Goal: Task Accomplishment & Management: Use online tool/utility

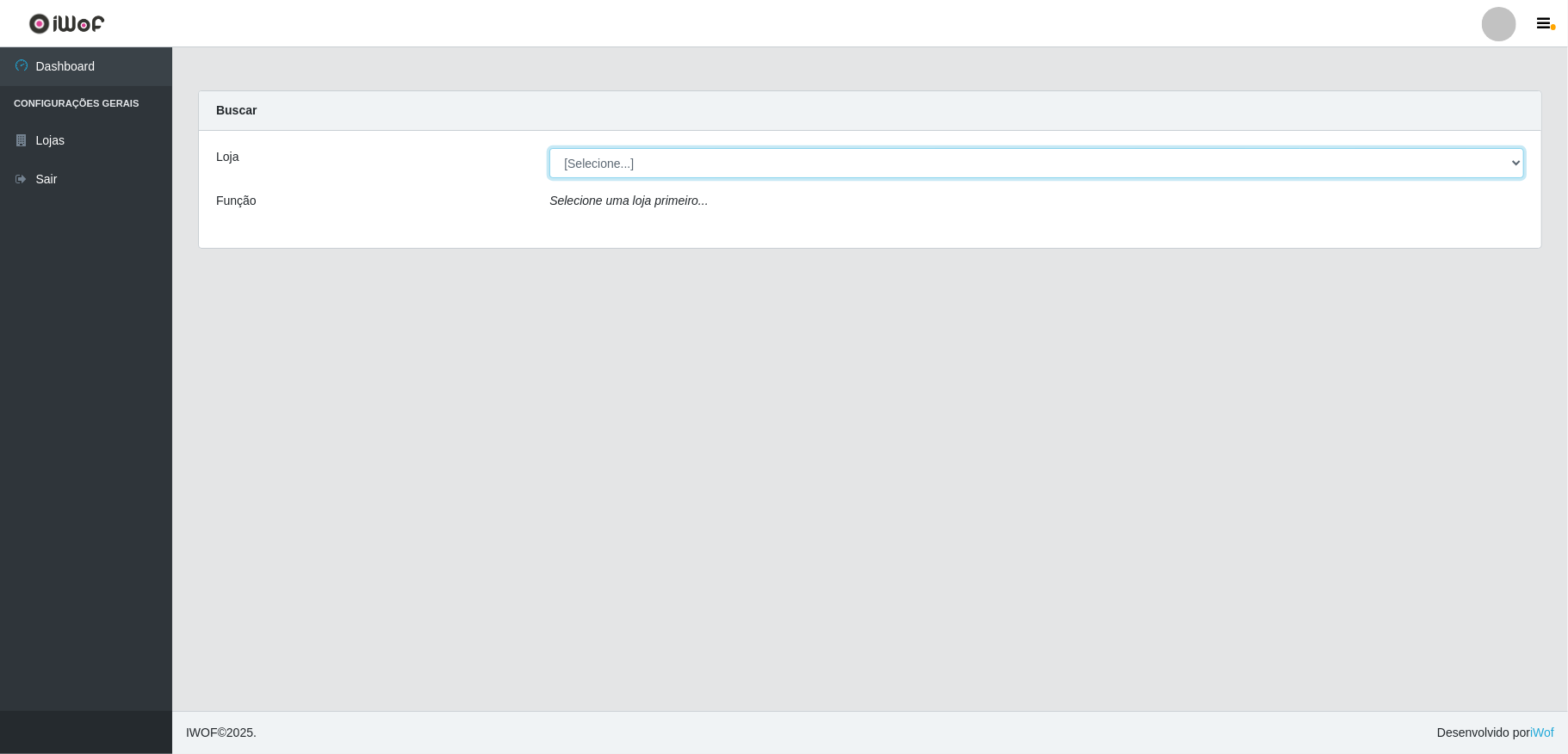
click at [854, 163] on select "[Selecione...] Atacado Vem - [STREET_ADDRESS]" at bounding box center [1037, 163] width 975 height 30
select select "455"
click at [550, 148] on select "[Selecione...] Atacado Vem - [STREET_ADDRESS]" at bounding box center [1037, 163] width 975 height 30
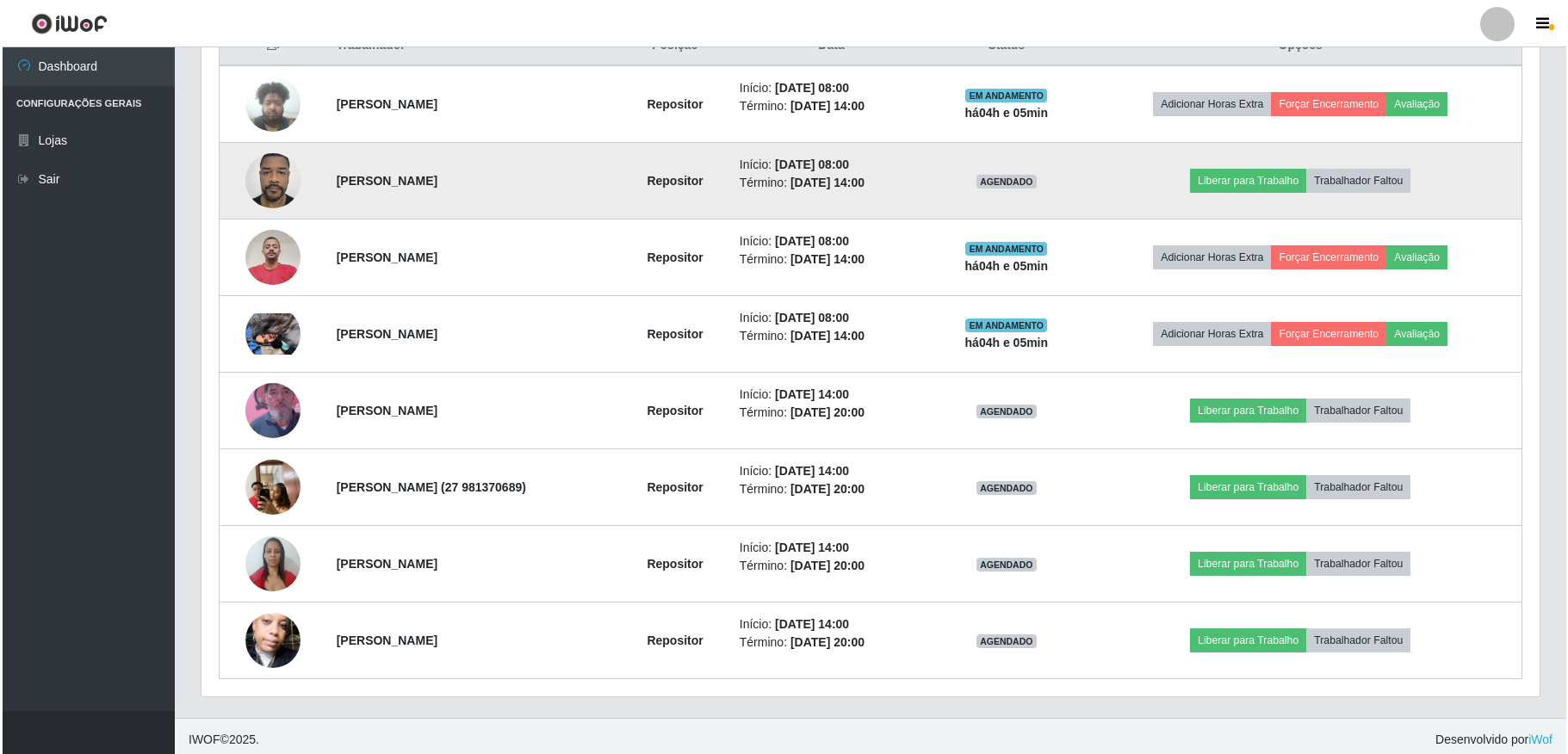
scroll to position [358, 1337]
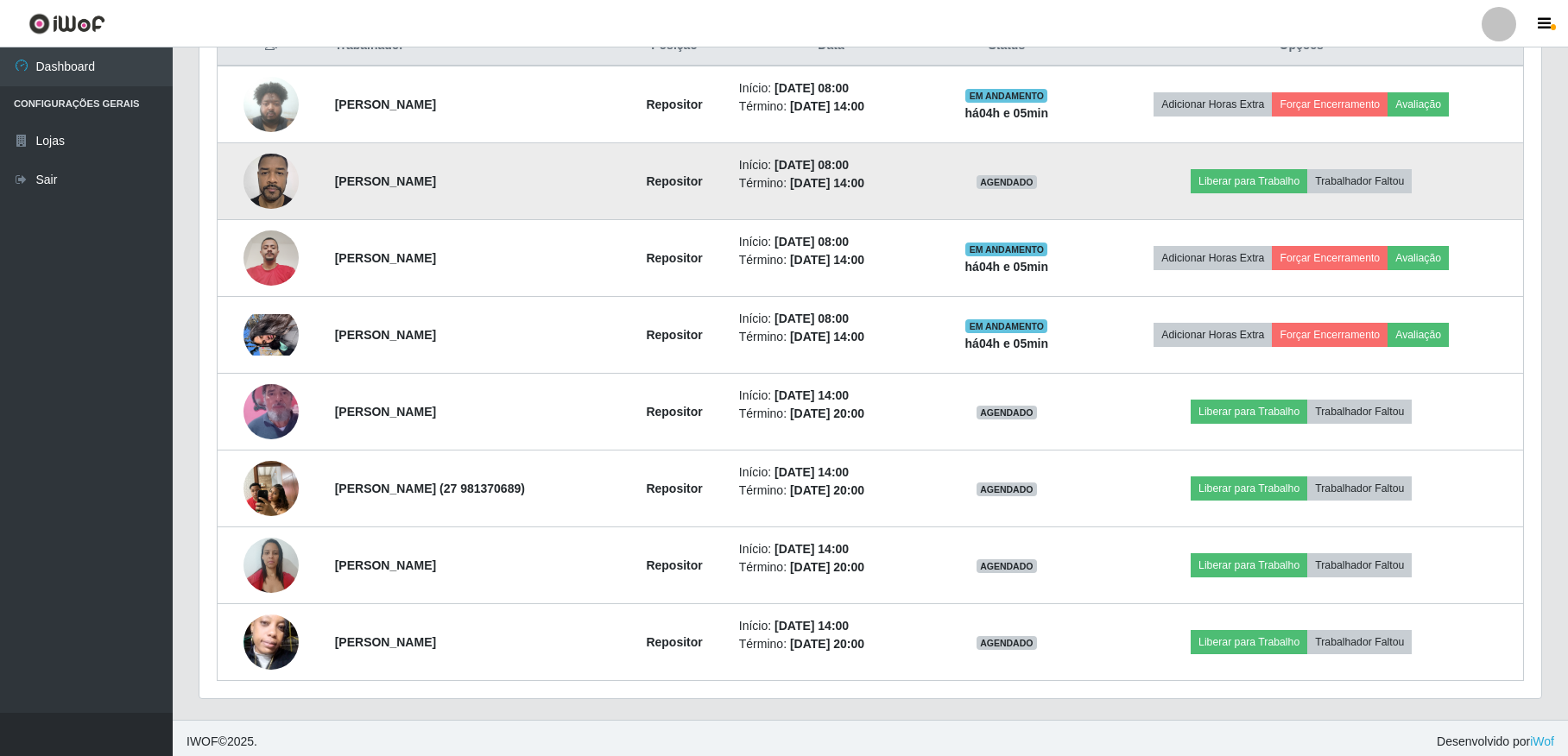
click at [278, 184] on img at bounding box center [271, 181] width 55 height 74
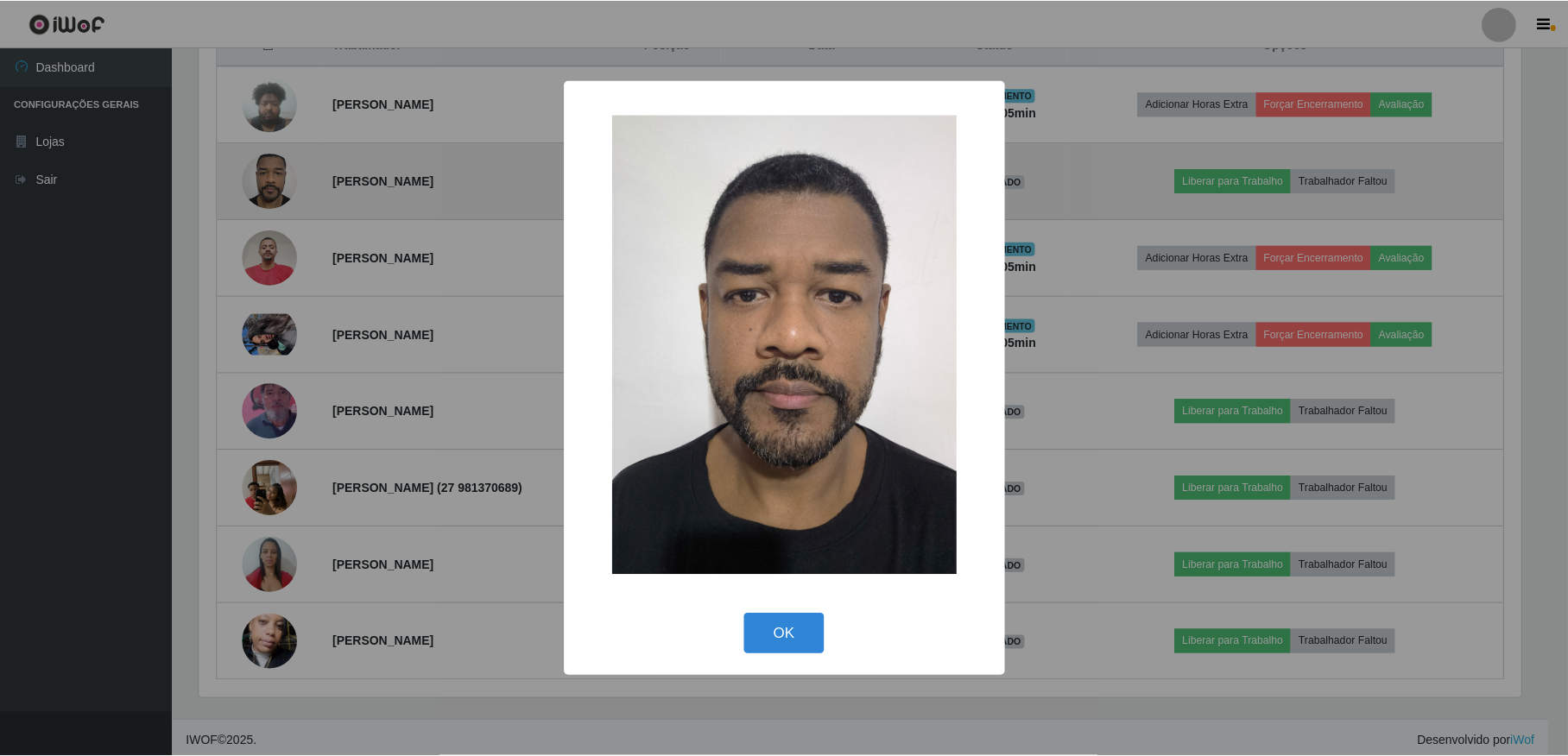
scroll to position [359, 1326]
click at [278, 184] on div "× OK Cancel" at bounding box center [786, 378] width 1573 height 756
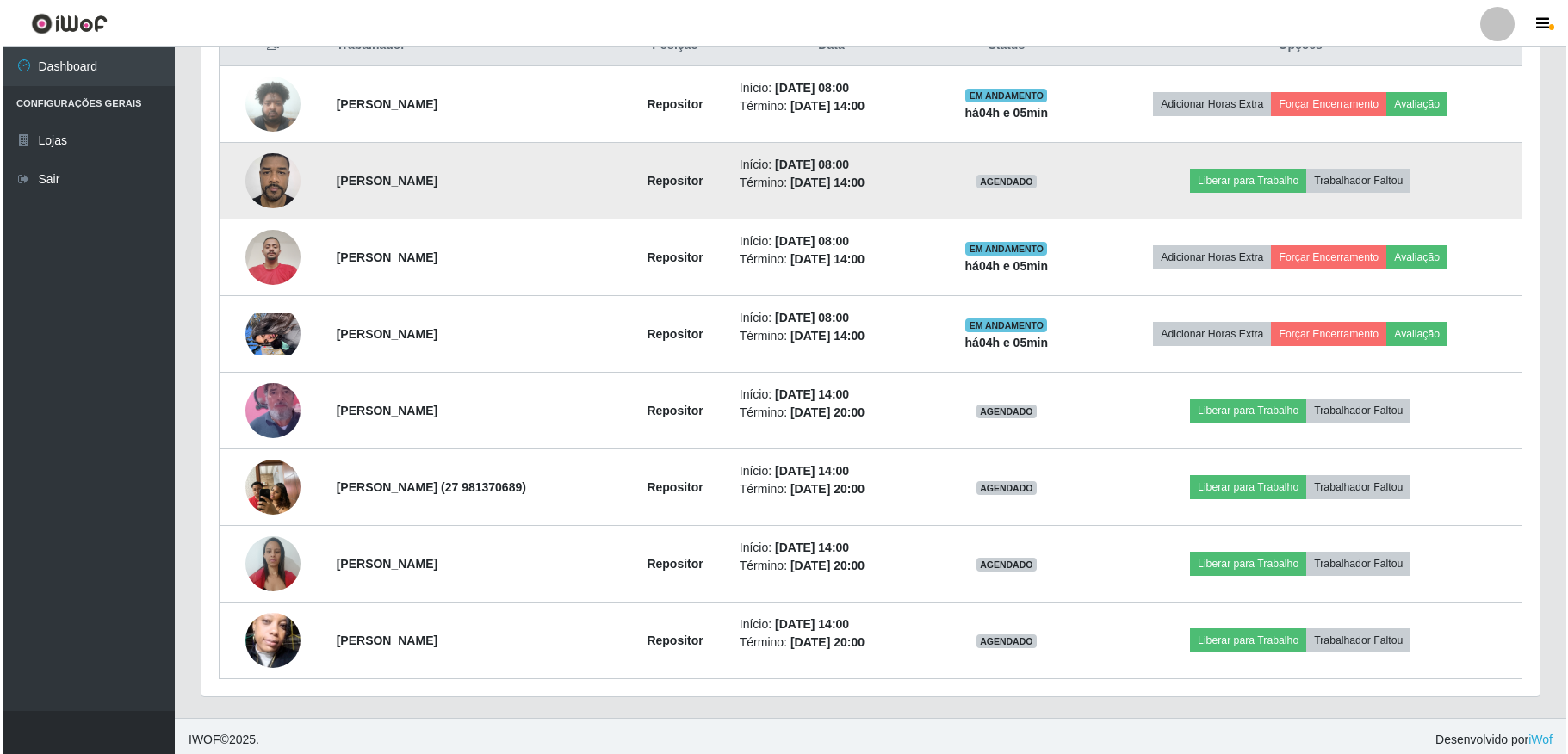
scroll to position [358, 1337]
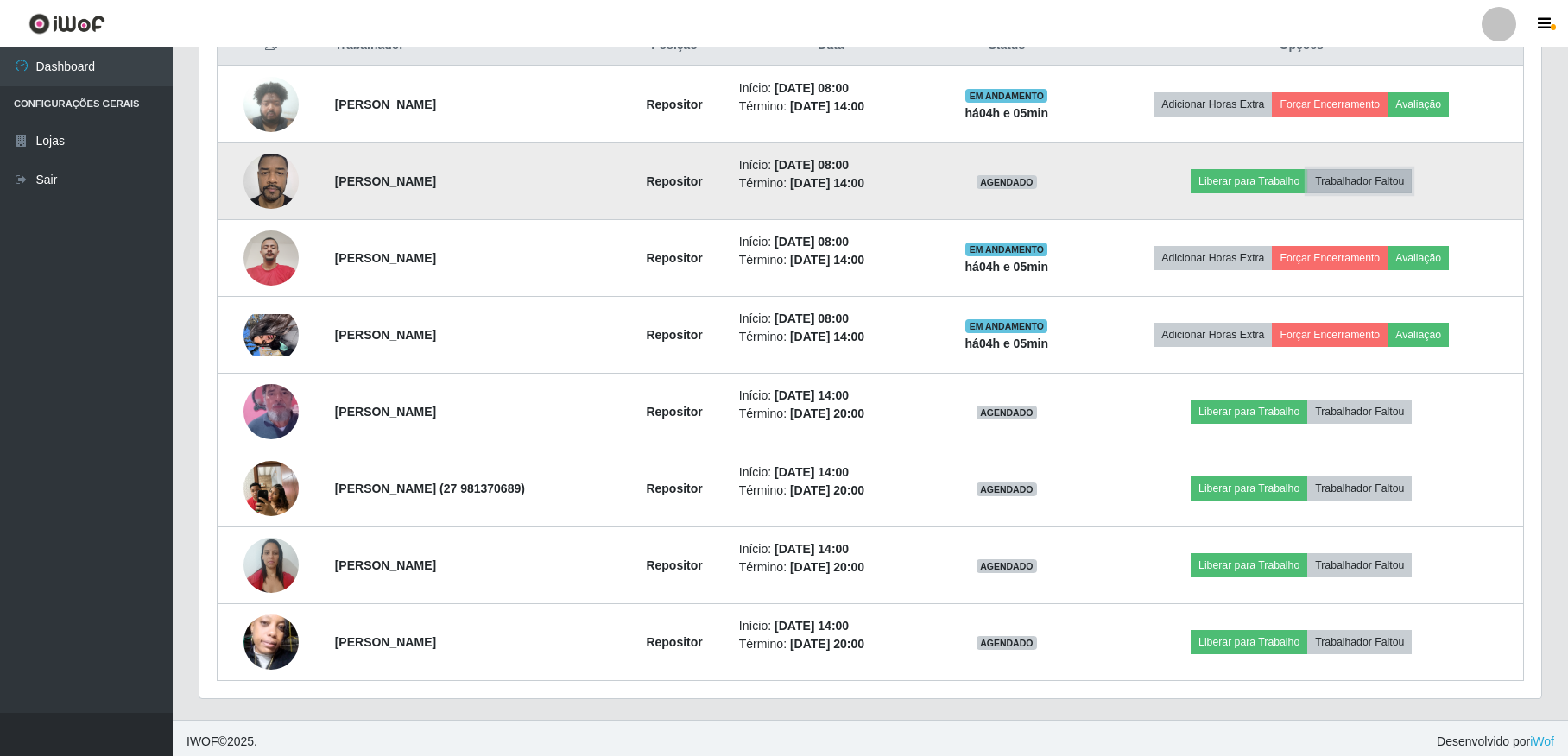
click at [1400, 185] on button "Trabalhador Faltou" at bounding box center [1360, 181] width 104 height 24
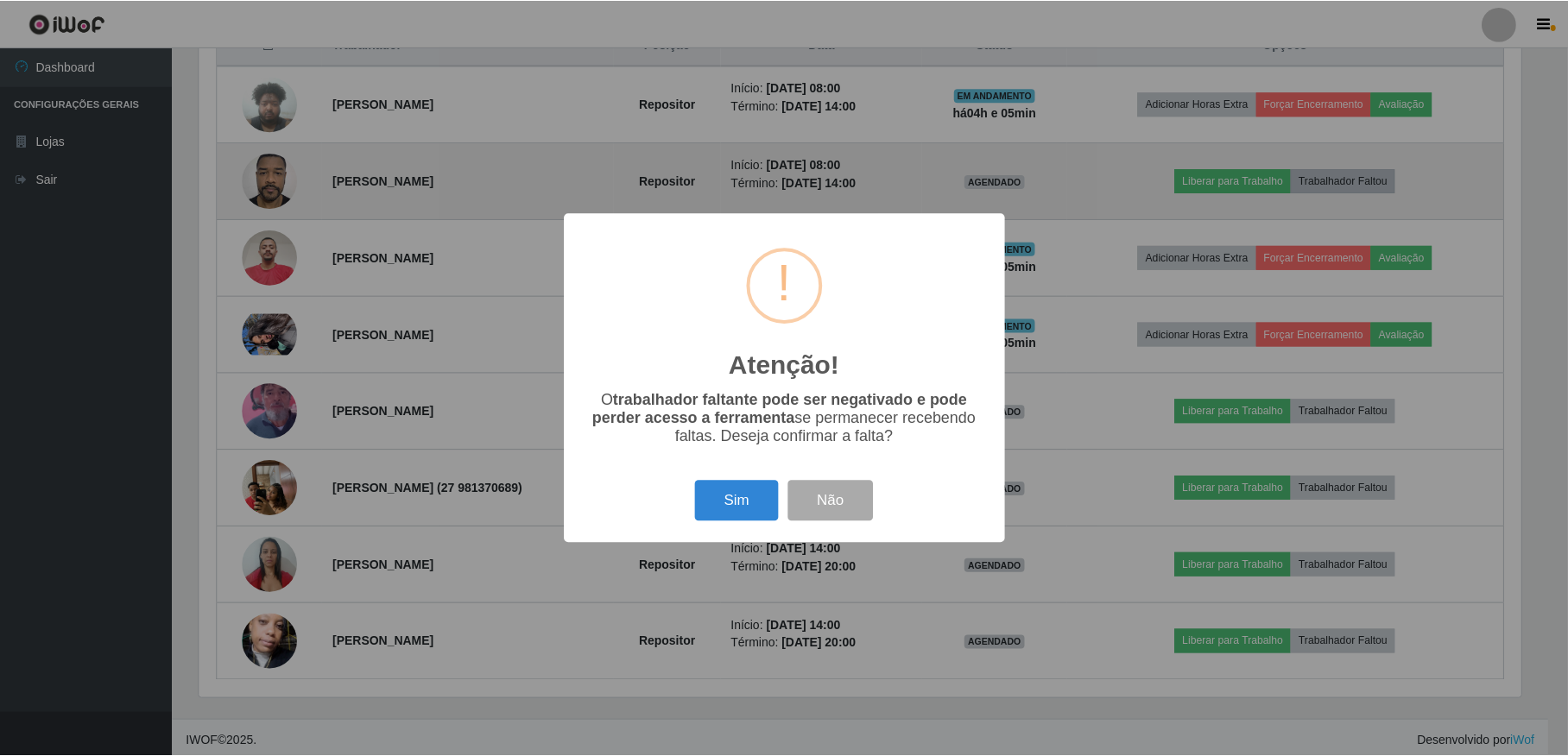
scroll to position [359, 1326]
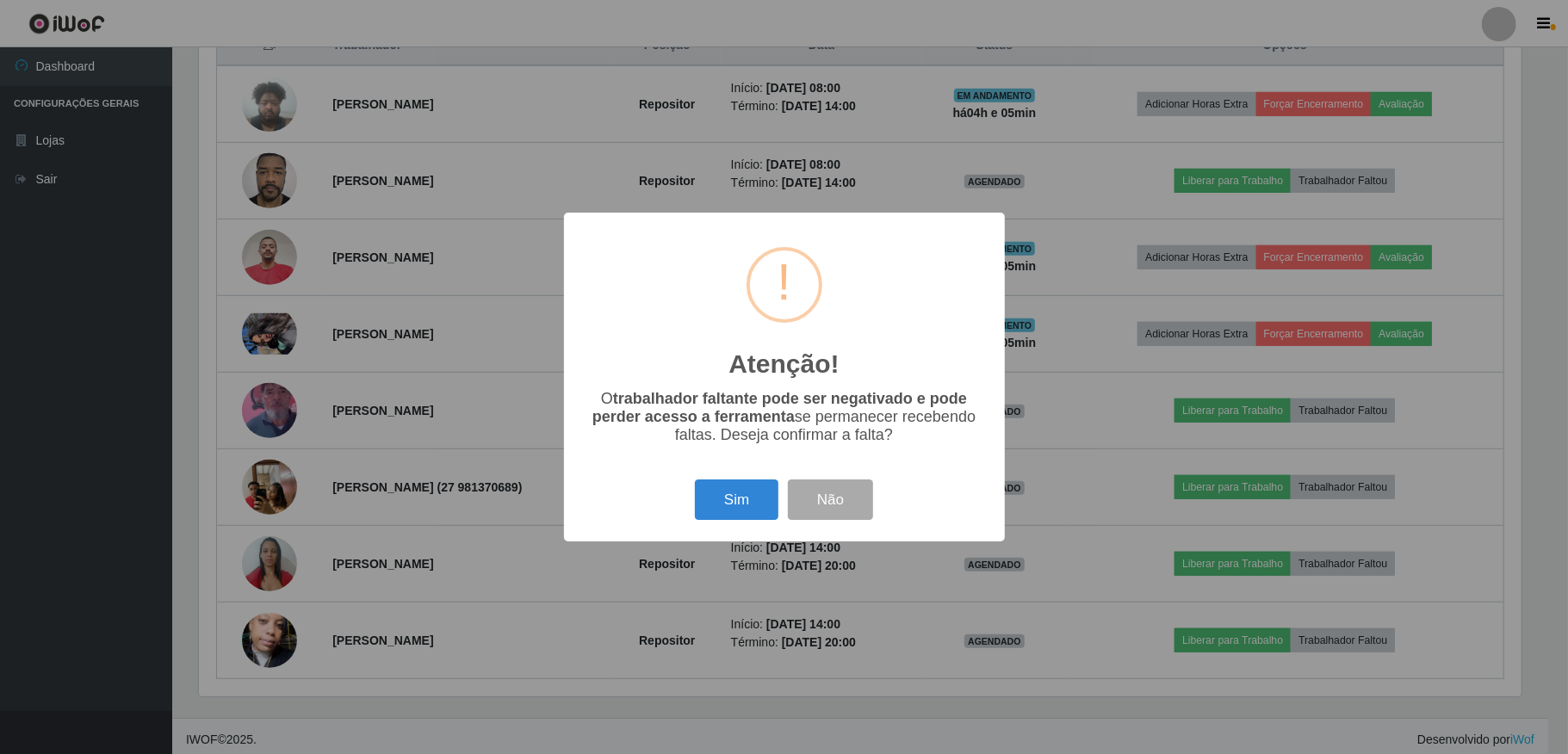
click at [689, 487] on div "Sim Não" at bounding box center [784, 499] width 406 height 49
click at [749, 508] on button "Sim" at bounding box center [737, 500] width 84 height 41
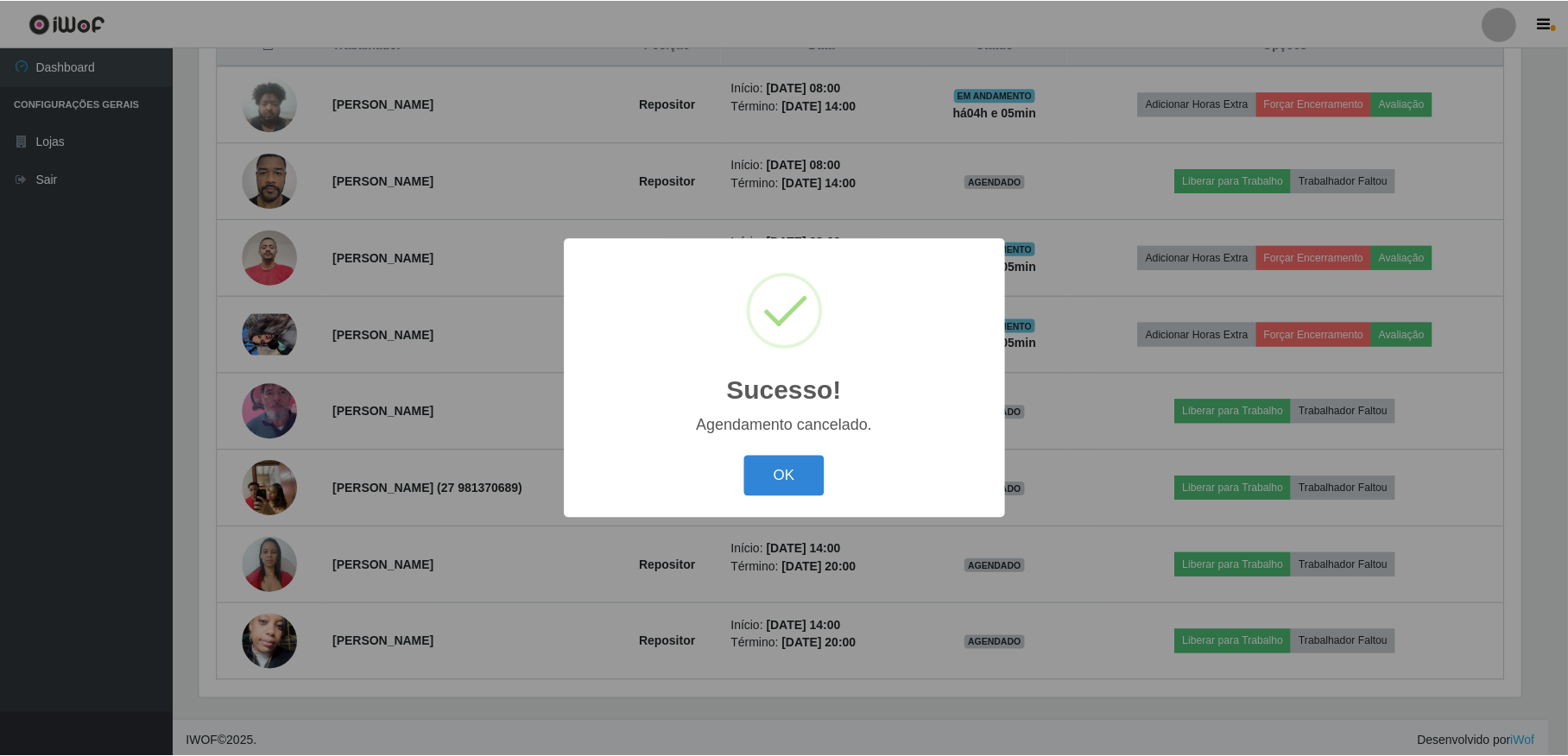
scroll to position [625, 0]
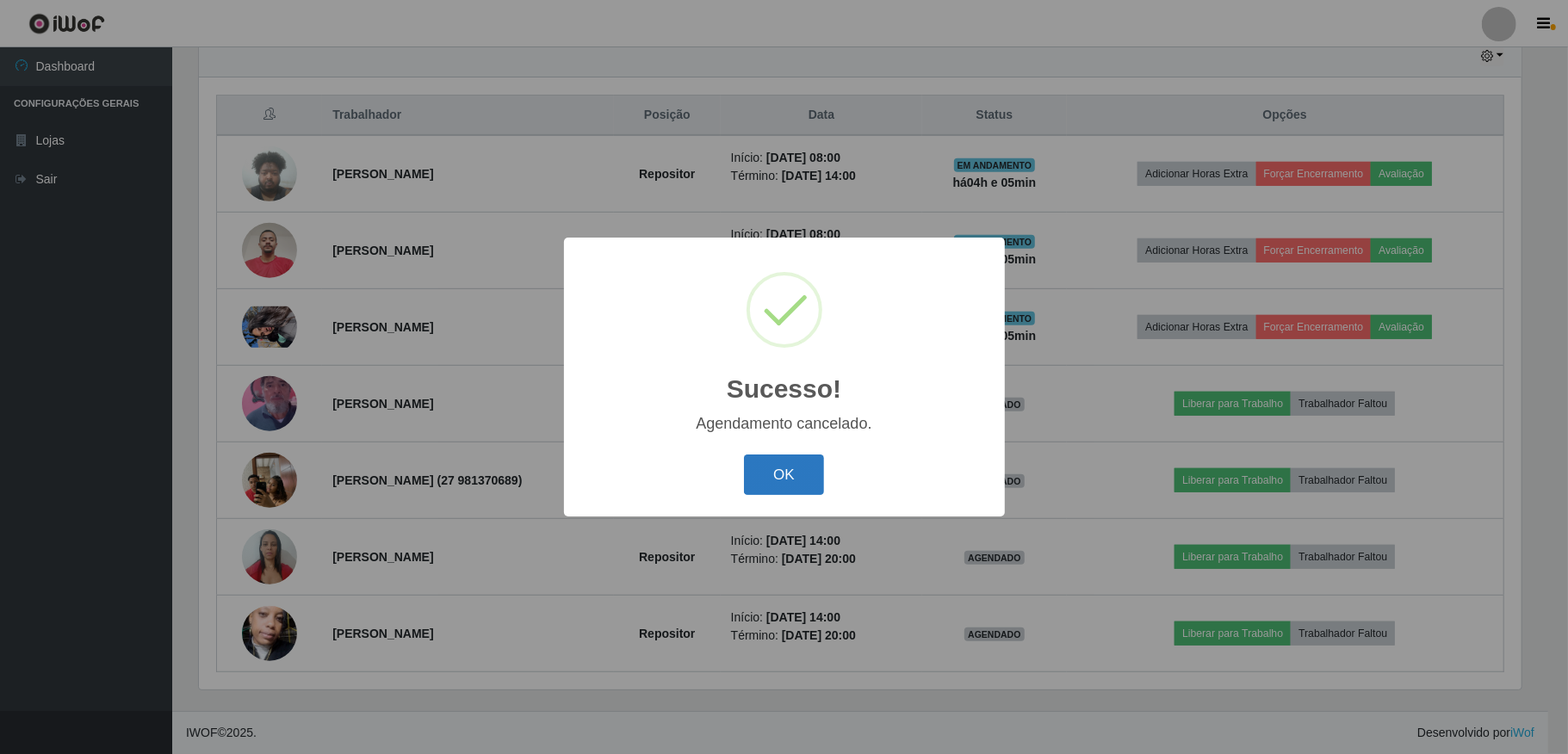
click at [814, 466] on button "OK" at bounding box center [784, 475] width 80 height 41
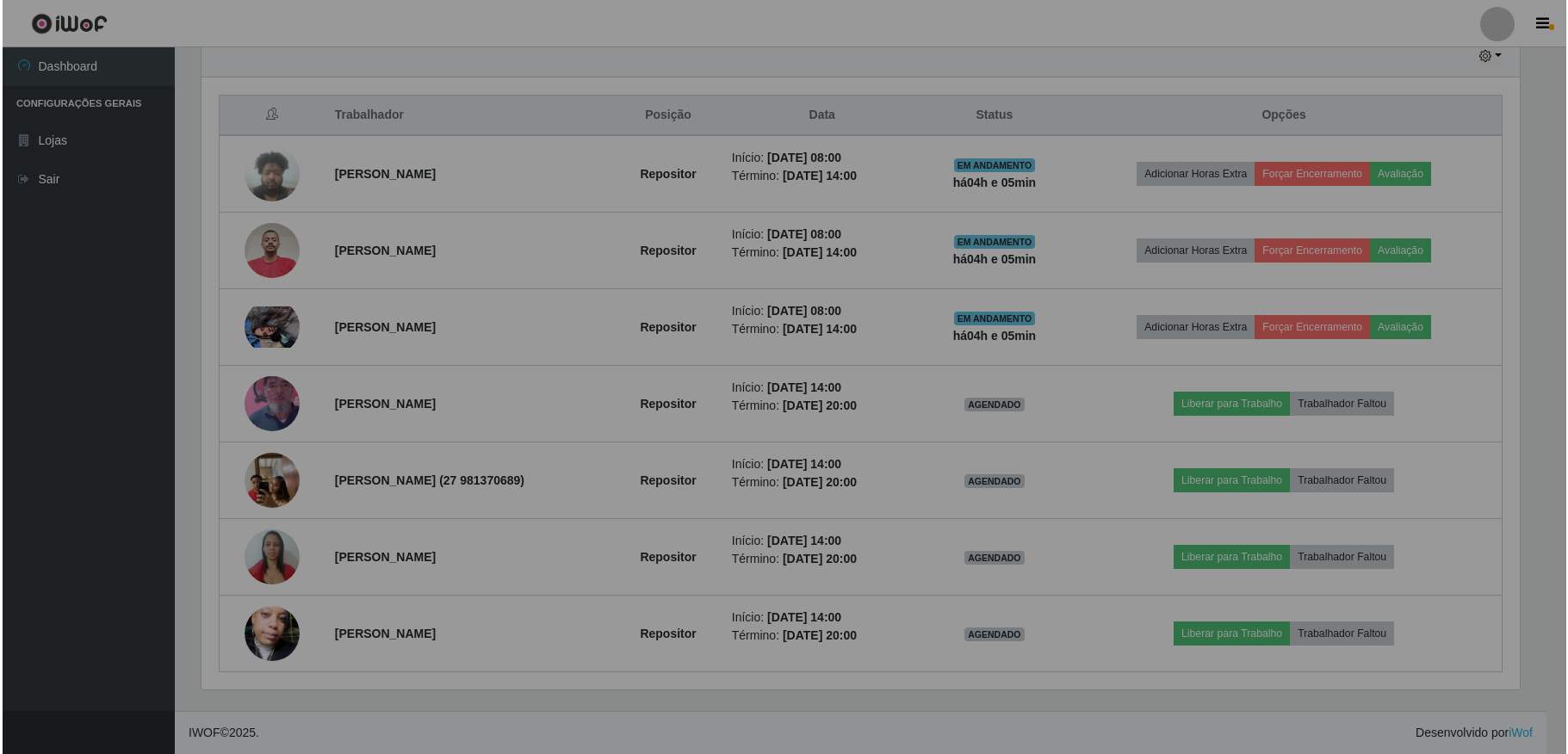
scroll to position [358, 1337]
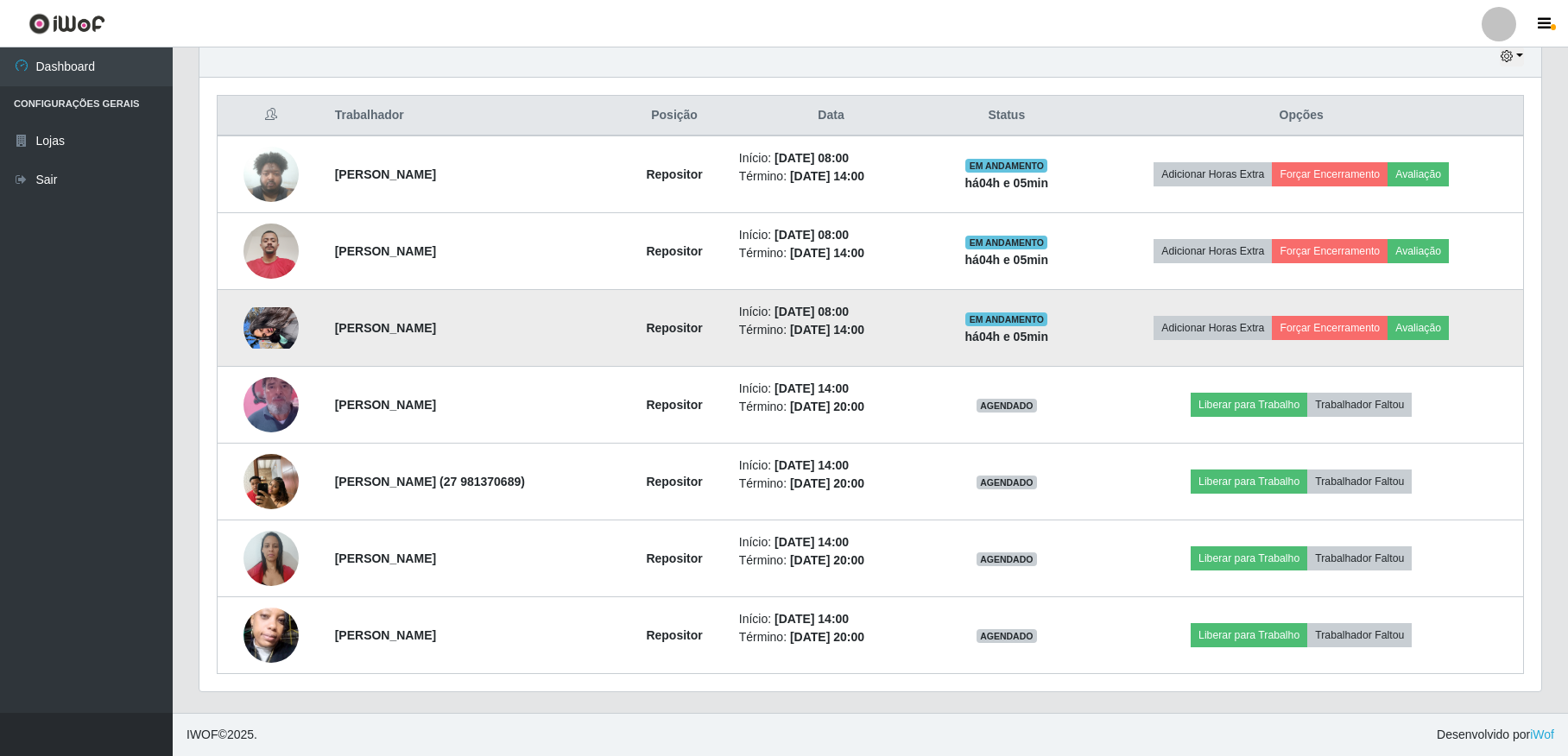
click at [284, 328] on img at bounding box center [271, 328] width 55 height 41
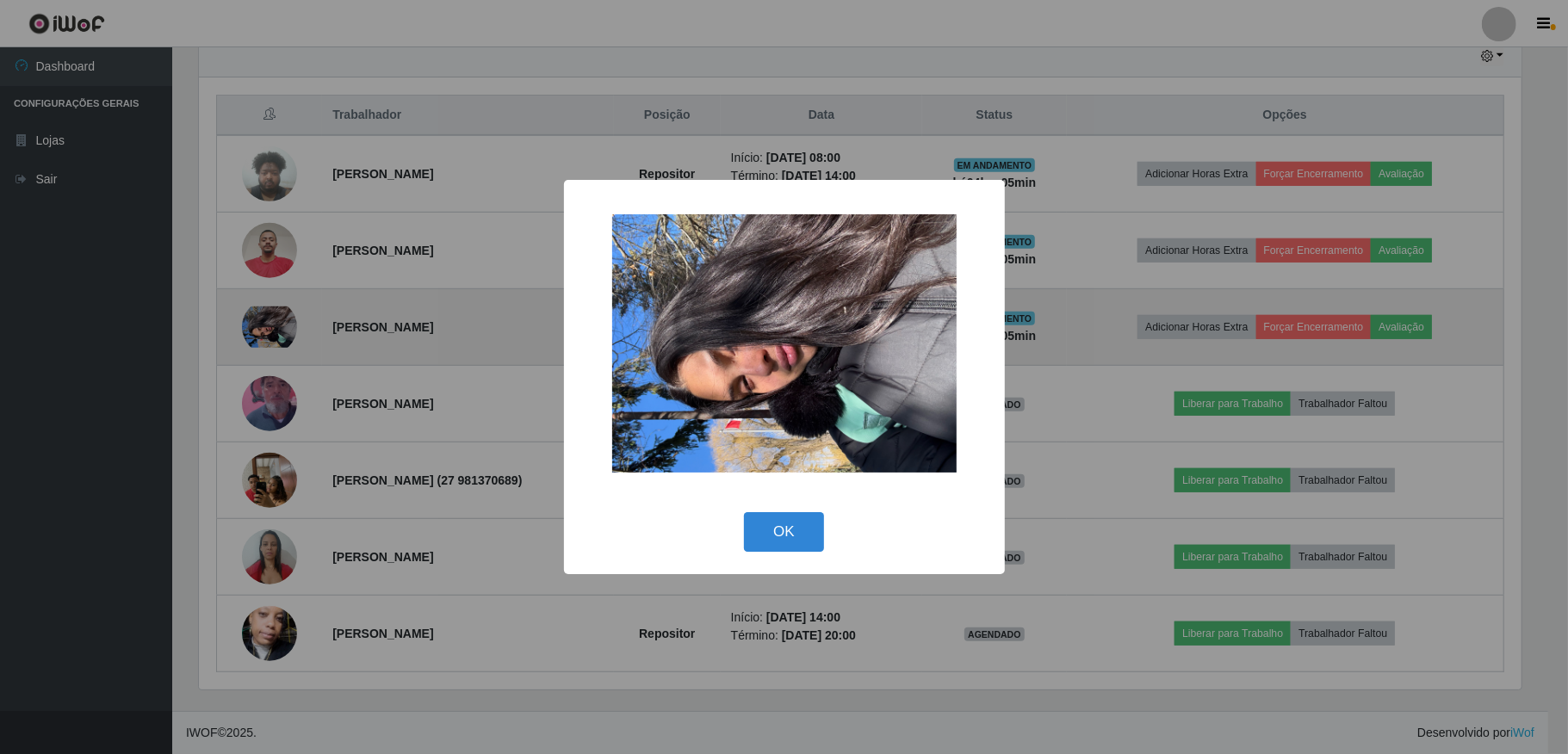
click at [284, 327] on div "× OK Cancel" at bounding box center [784, 377] width 1568 height 754
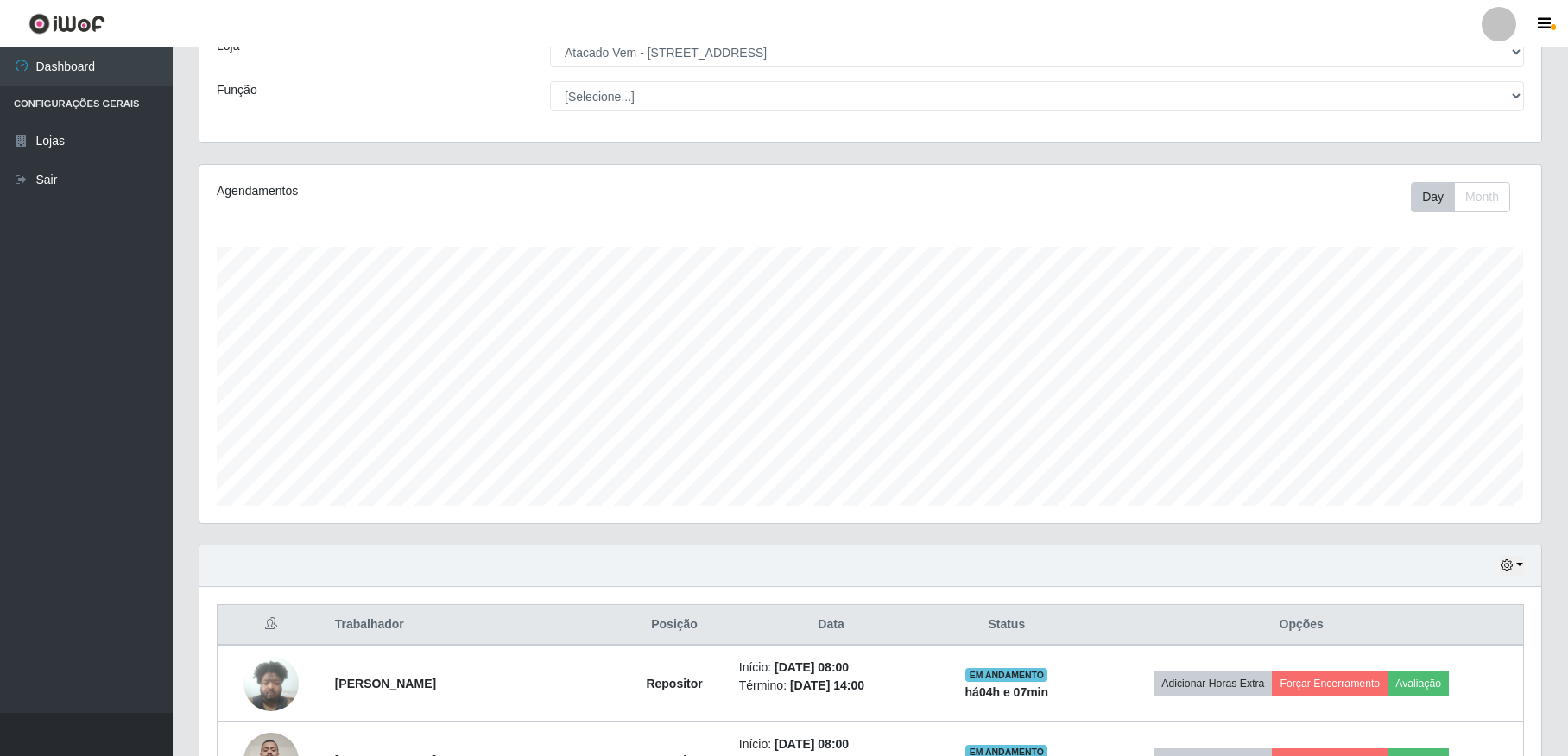
scroll to position [87, 0]
